Goal: Task Accomplishment & Management: Use online tool/utility

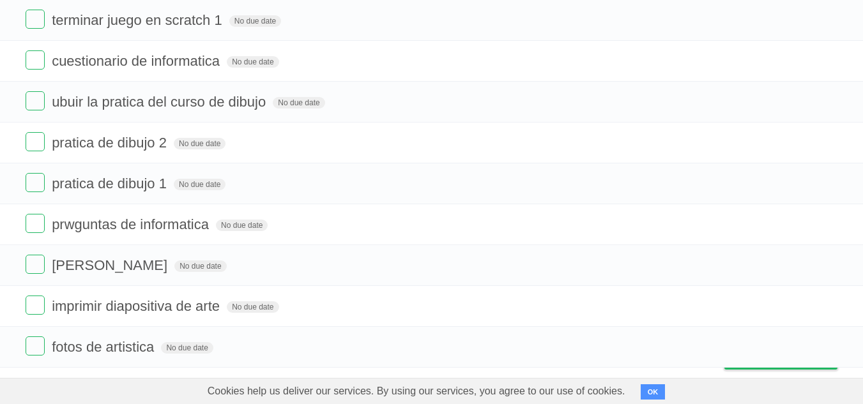
scroll to position [303, 0]
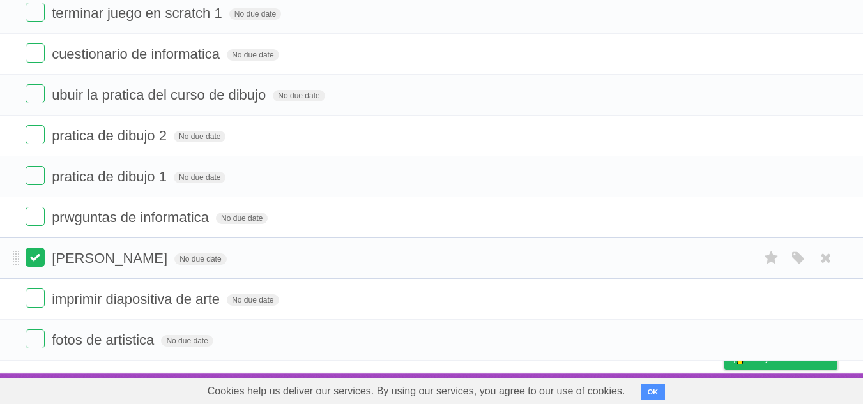
click at [34, 260] on label at bounding box center [35, 257] width 19 height 19
click at [40, 337] on label at bounding box center [35, 338] width 19 height 19
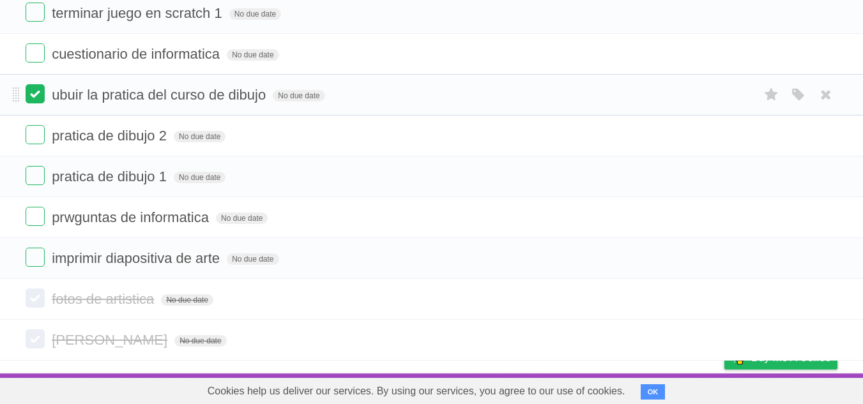
click at [42, 98] on label at bounding box center [35, 93] width 19 height 19
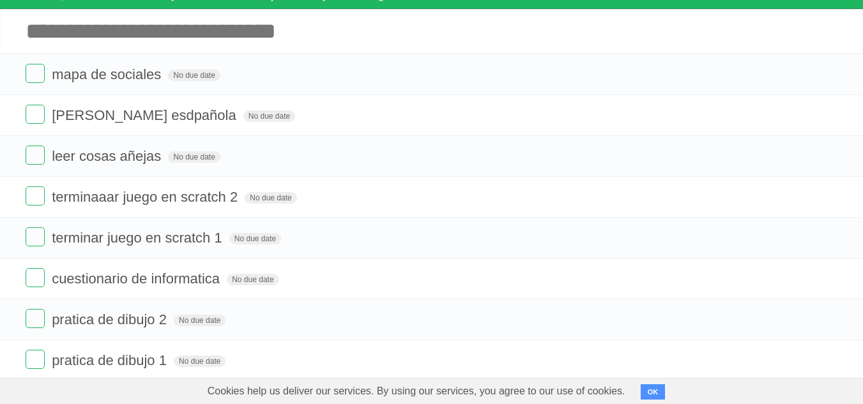
scroll to position [0, 0]
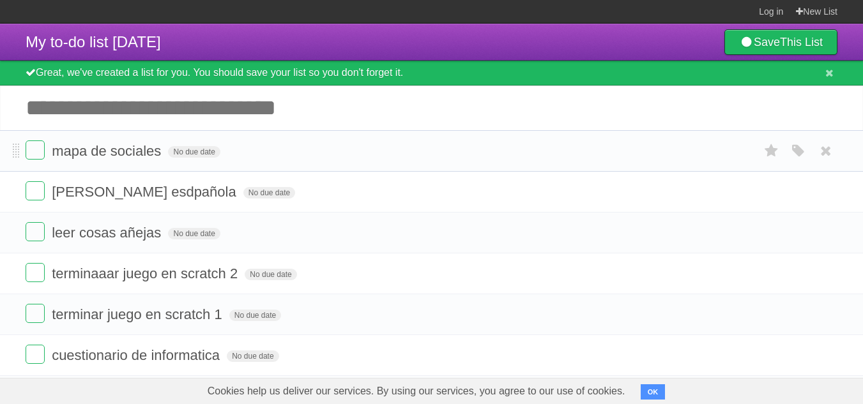
drag, startPoint x: 851, startPoint y: 117, endPoint x: 851, endPoint y: 140, distance: 23.6
click at [851, 140] on div "My to-do list [DATE] Save This List Great, we've created a list for you. You sh…" at bounding box center [431, 343] width 863 height 639
click at [802, 44] on b "This List" at bounding box center [801, 42] width 43 height 13
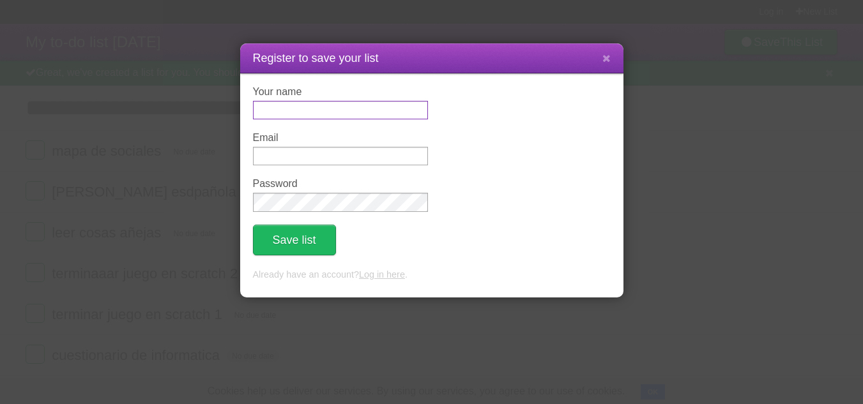
click at [367, 117] on input "Your name" at bounding box center [340, 110] width 175 height 19
click at [605, 62] on icon at bounding box center [606, 58] width 8 height 11
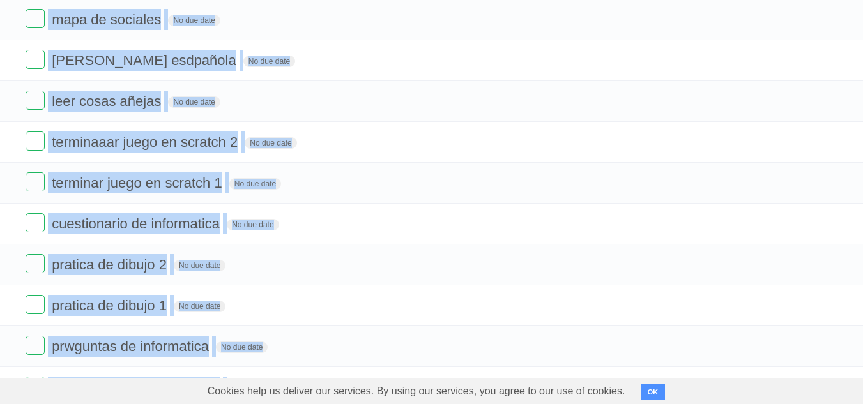
scroll to position [303, 0]
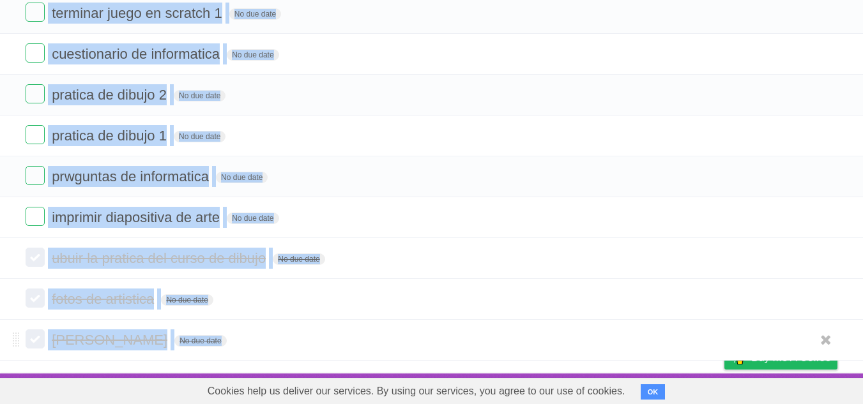
drag, startPoint x: 50, startPoint y: 82, endPoint x: 239, endPoint y: 340, distance: 319.8
click at [239, 340] on section "mapa de sociales No due date White Red Blue Green Purple Orange [PERSON_NAME] e…" at bounding box center [431, 95] width 863 height 532
copy section "lore ip dolorsit Am con adip Elits Doe Temp Incid Utlabo Etdolo magna al enimad…"
